Goal: Information Seeking & Learning: Learn about a topic

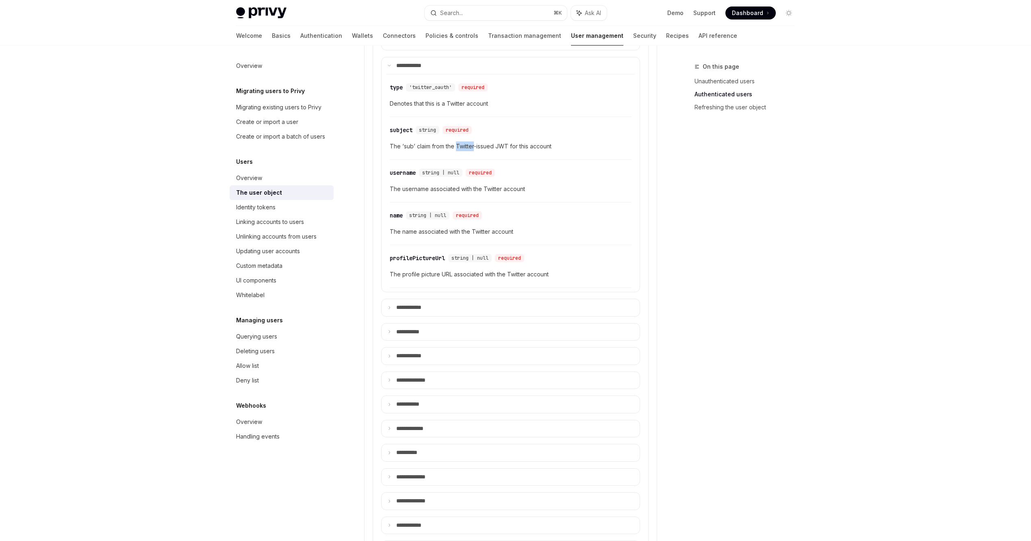
scroll to position [546, 0]
click at [260, 421] on div "Overview" at bounding box center [249, 422] width 26 height 10
type textarea "*"
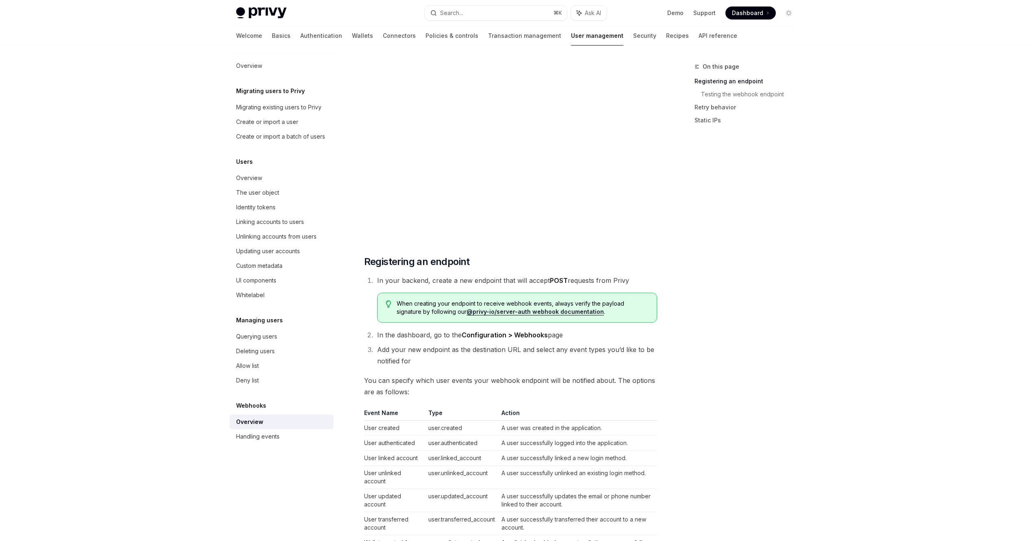
scroll to position [453, 0]
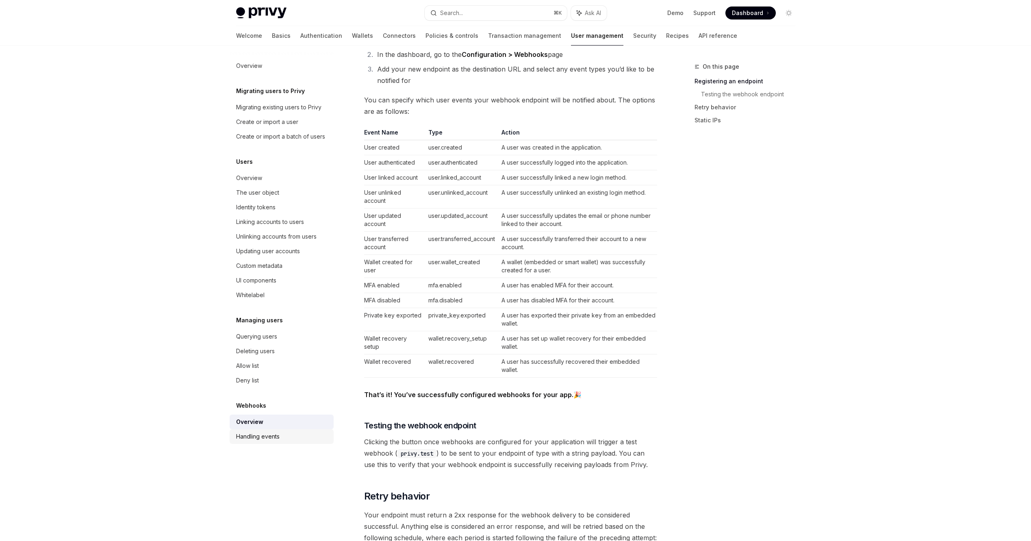
click at [258, 436] on div "Handling events" at bounding box center [257, 436] width 43 height 10
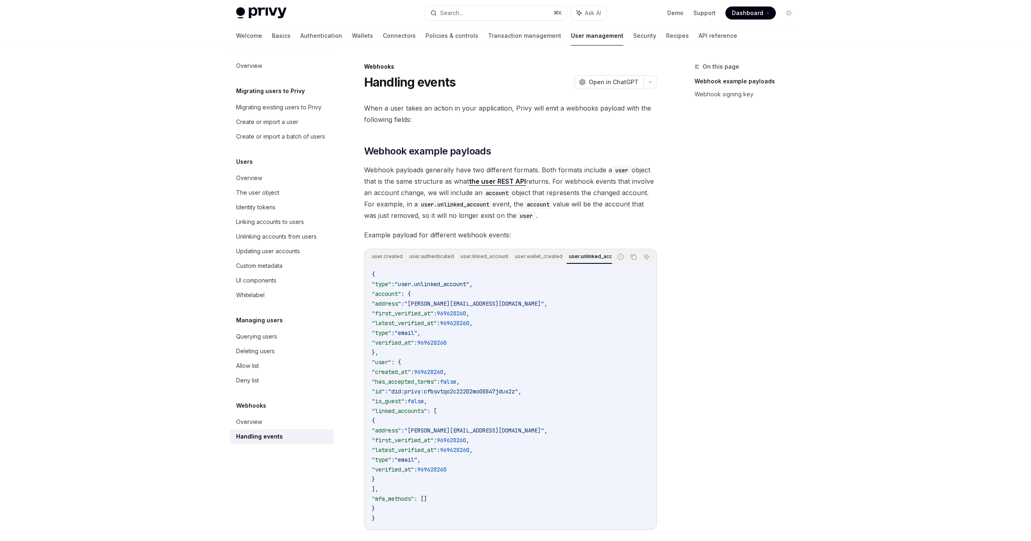
click at [549, 200] on code "account" at bounding box center [537, 204] width 29 height 9
